Goal: Find specific page/section: Find specific page/section

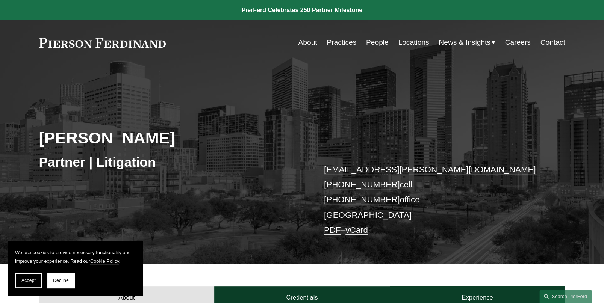
click at [413, 43] on link "Locations" at bounding box center [413, 42] width 31 height 14
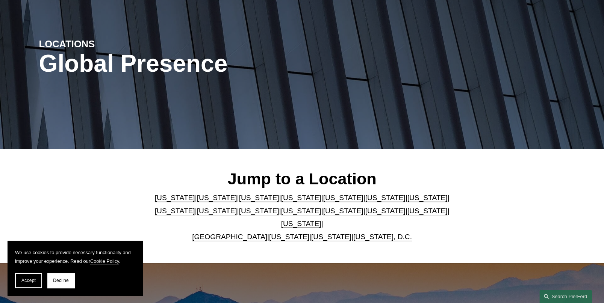
scroll to position [75, 0]
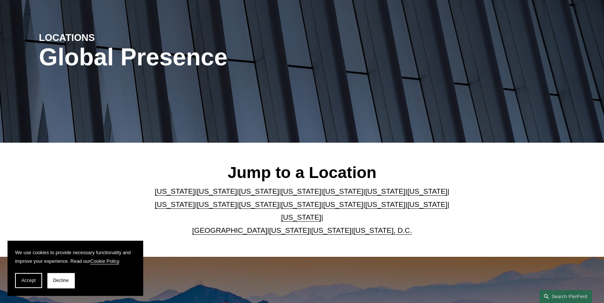
click at [321, 213] on link "[US_STATE]" at bounding box center [301, 217] width 40 height 8
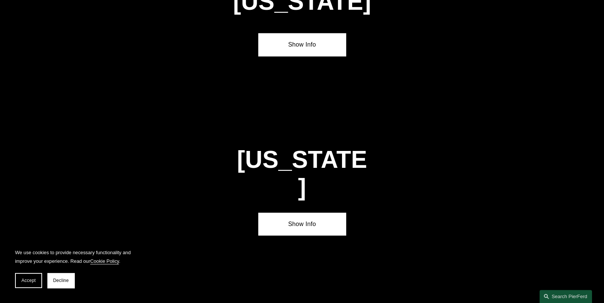
scroll to position [2541, 0]
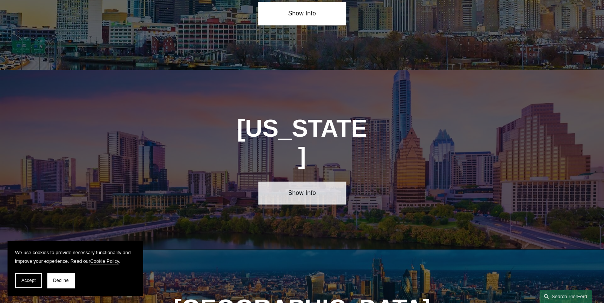
click at [304, 181] on link "Show Info" at bounding box center [302, 192] width 88 height 23
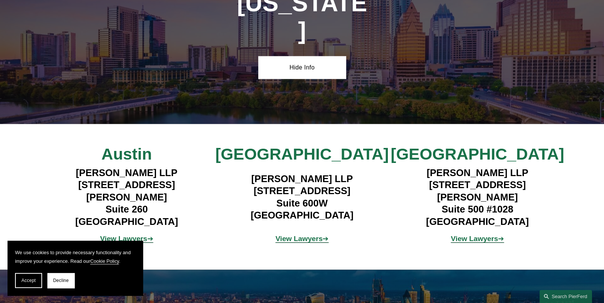
scroll to position [2691, 0]
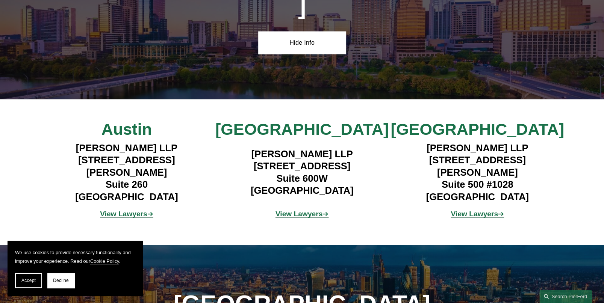
click at [477, 210] on strong "View Lawyers" at bounding box center [473, 214] width 47 height 8
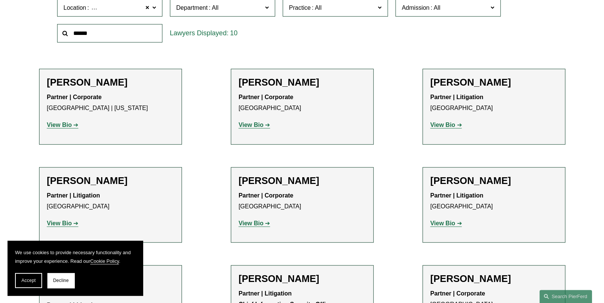
scroll to position [300, 0]
